Goal: Navigation & Orientation: Find specific page/section

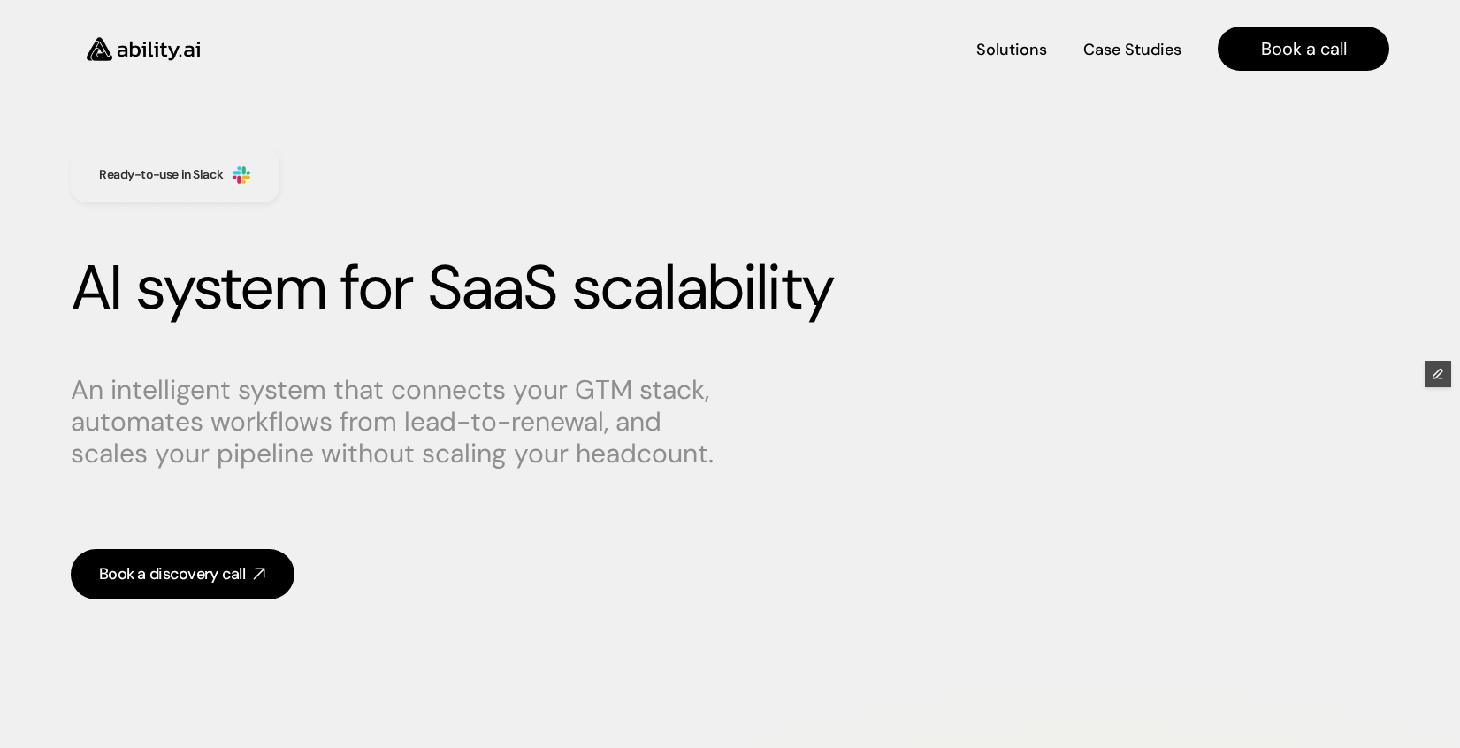
click at [132, 51] on img at bounding box center [143, 49] width 145 height 56
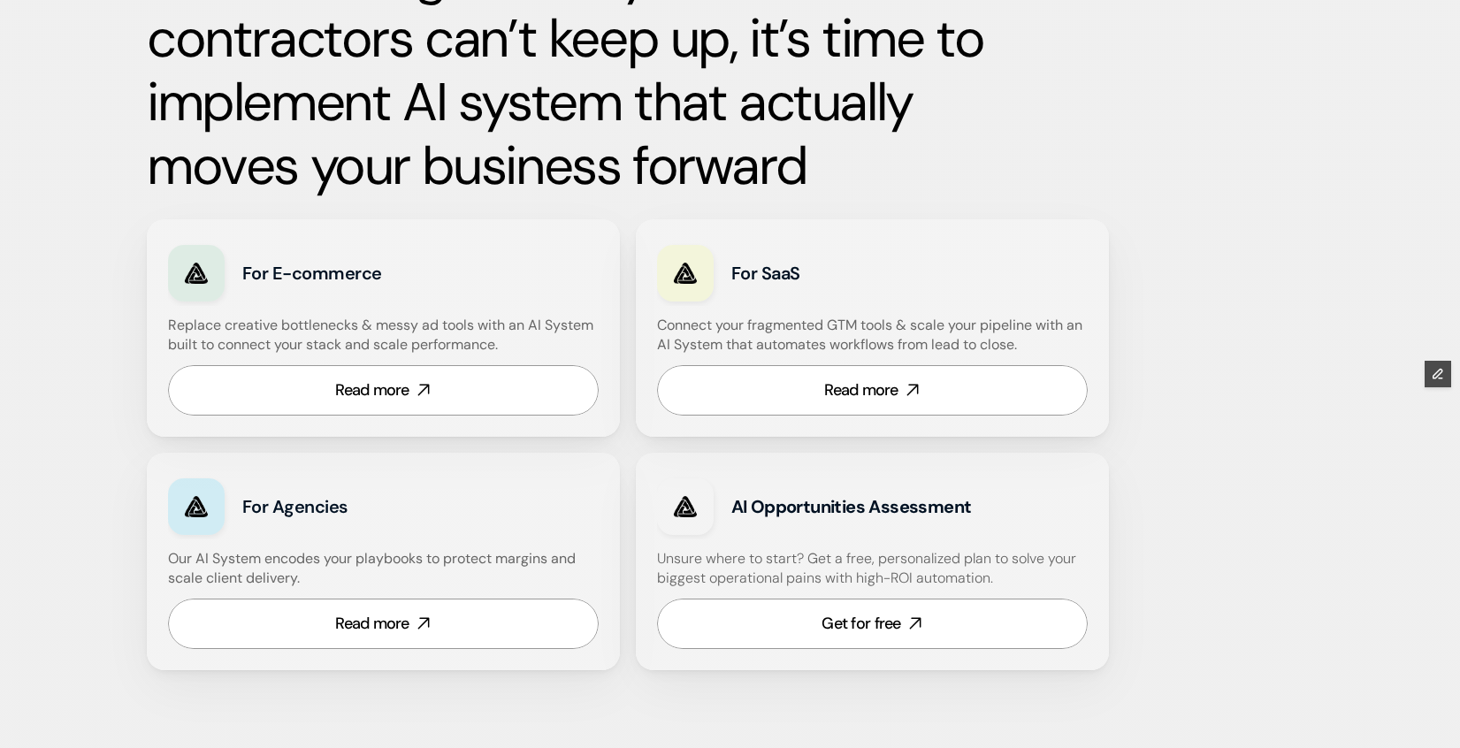
scroll to position [927, 0]
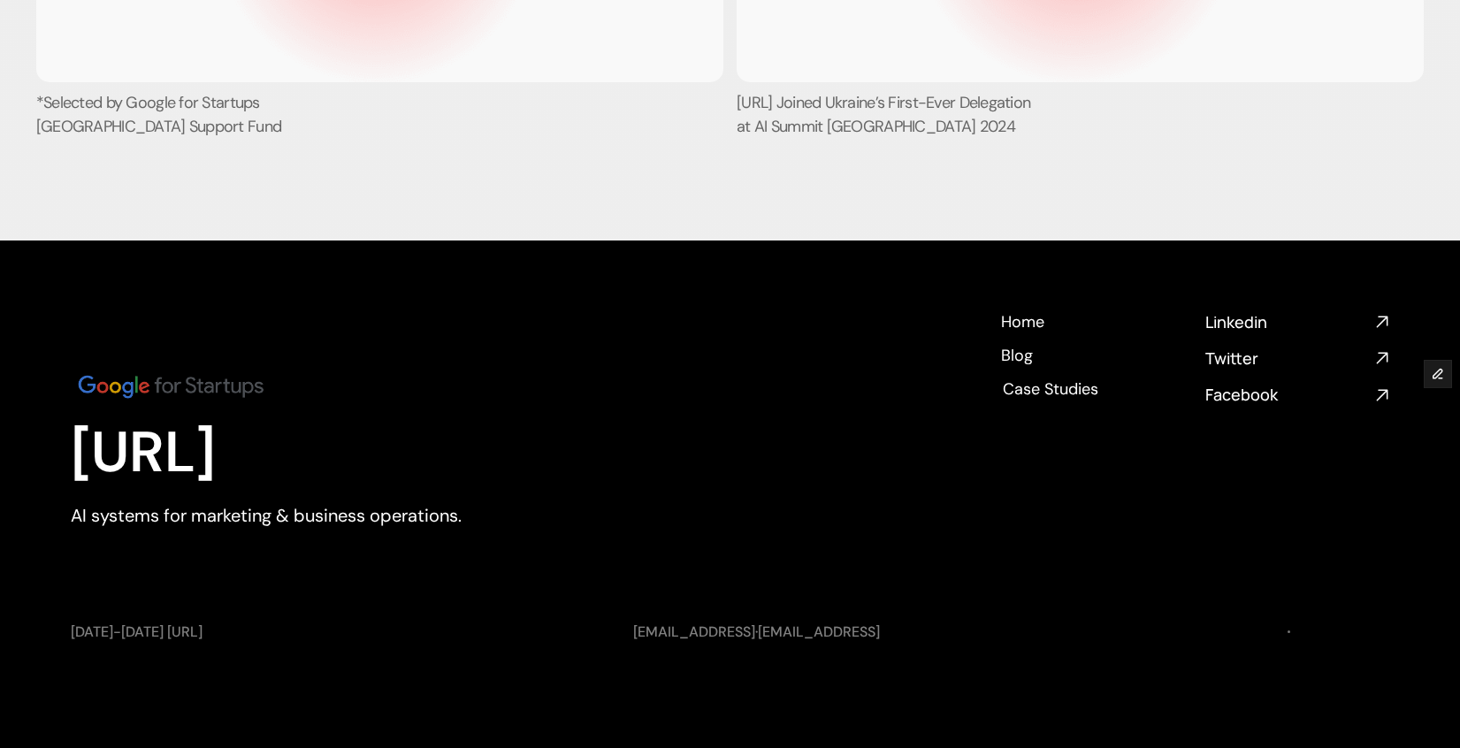
scroll to position [6767, 0]
click at [1021, 357] on h4 "Blog" at bounding box center [1016, 352] width 32 height 22
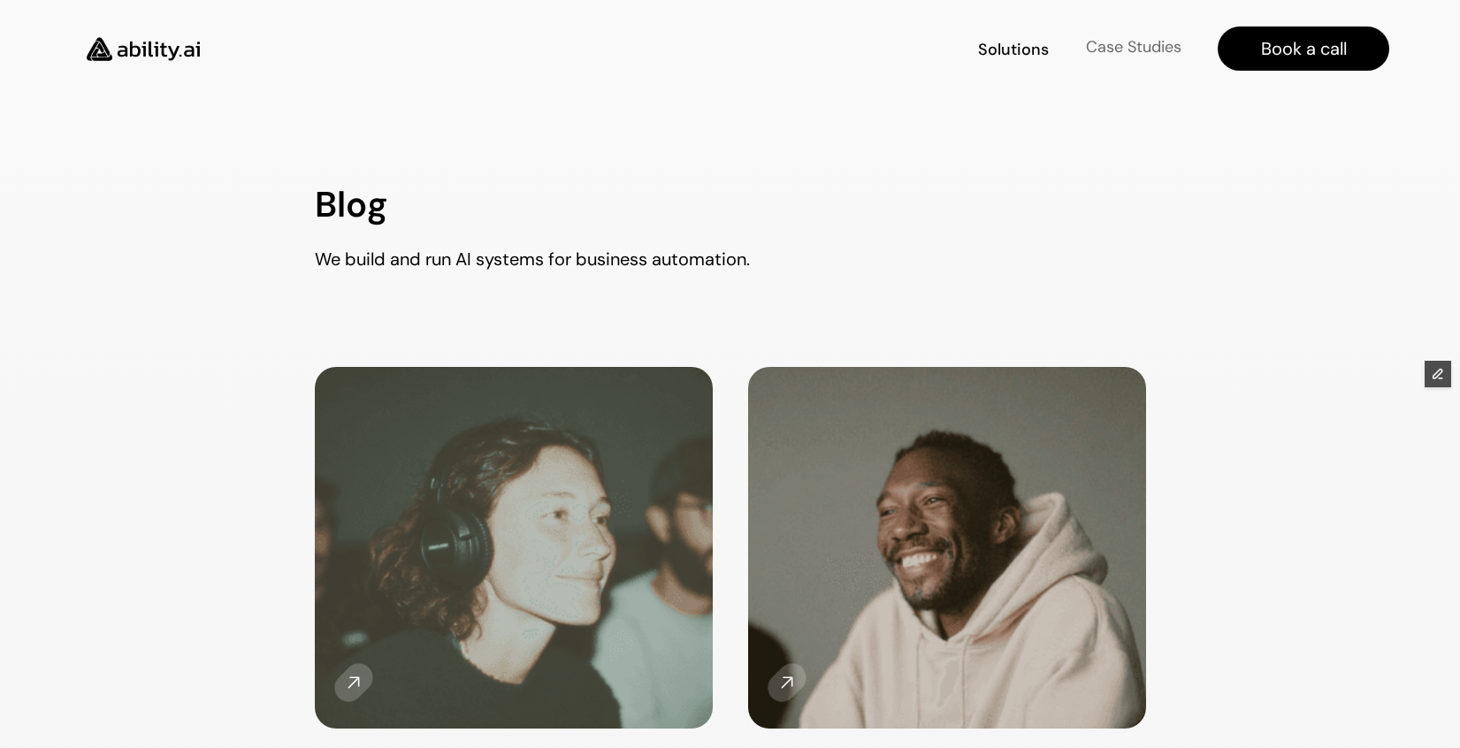
click at [1131, 50] on h4 "Case Studies" at bounding box center [1133, 47] width 95 height 22
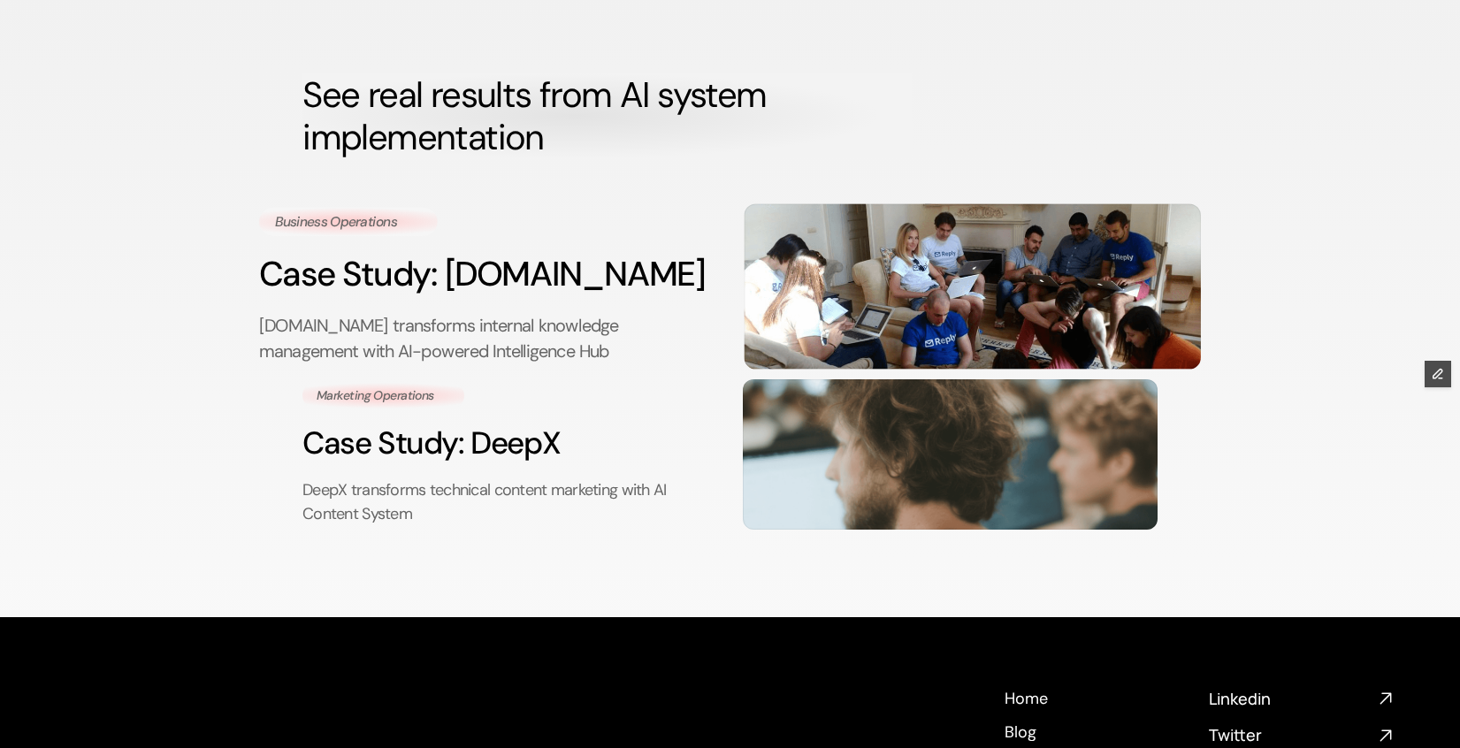
scroll to position [92, 0]
